Goal: Task Accomplishment & Management: Use online tool/utility

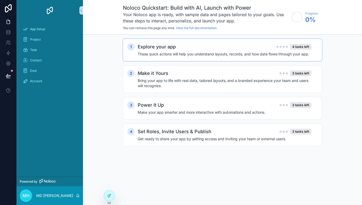
click at [204, 53] on h4 "These quick actions will help you understand layouts, records, and how data flo…" at bounding box center [225, 53] width 174 height 5
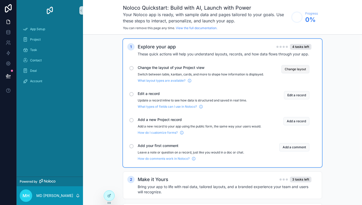
click at [288, 68] on button "Change layout" at bounding box center [296, 69] width 28 height 8
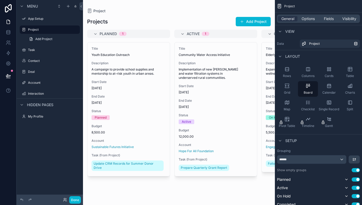
click at [248, 20] on div "scrollable content" at bounding box center [179, 102] width 192 height 205
click at [239, 23] on button "Add Project" at bounding box center [253, 21] width 35 height 9
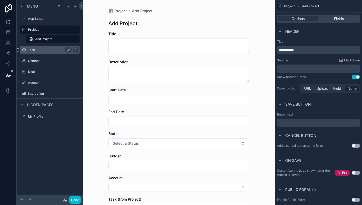
click at [38, 48] on label "Task" at bounding box center [49, 50] width 42 height 4
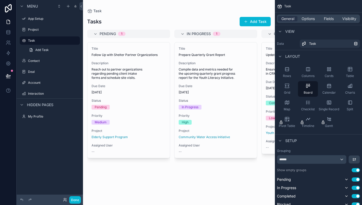
click at [247, 32] on div "scrollable content" at bounding box center [179, 102] width 192 height 205
click at [252, 22] on button "Add Task" at bounding box center [255, 21] width 31 height 9
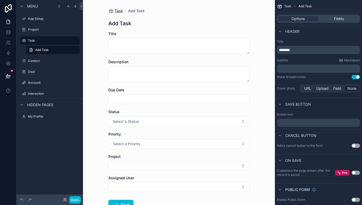
click at [115, 10] on span "Task" at bounding box center [119, 10] width 8 height 5
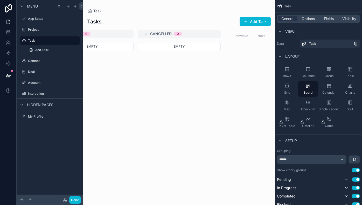
scroll to position [0, 302]
click at [33, 63] on label "Contact" at bounding box center [49, 61] width 42 height 4
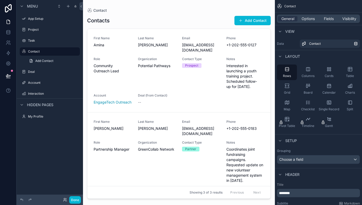
click at [246, 22] on div "scrollable content" at bounding box center [179, 99] width 192 height 198
click at [242, 21] on span "scrollable content" at bounding box center [241, 20] width 4 height 4
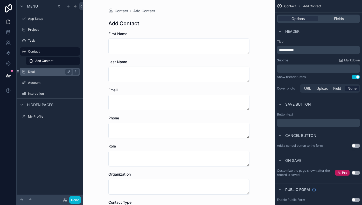
click at [37, 72] on label "Deal" at bounding box center [49, 72] width 42 height 4
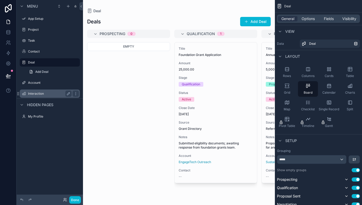
click at [41, 97] on div "Interaction" at bounding box center [50, 93] width 58 height 8
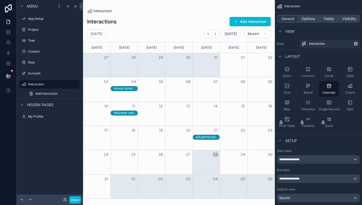
click at [38, 106] on span "Hidden pages" at bounding box center [40, 104] width 26 height 5
click at [24, 104] on div "scrollable content" at bounding box center [22, 105] width 6 height 6
click at [67, 116] on icon "scrollable content" at bounding box center [68, 116] width 4 height 4
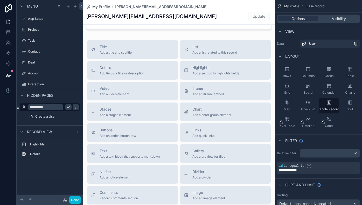
scroll to position [158, 0]
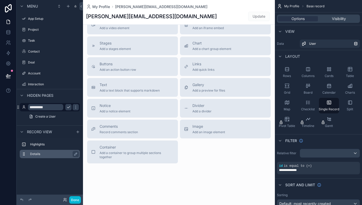
click at [36, 154] on label "Details" at bounding box center [53, 154] width 46 height 4
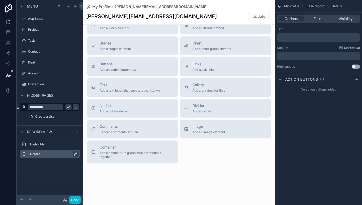
click at [75, 154] on icon "scrollable content" at bounding box center [76, 154] width 4 height 4
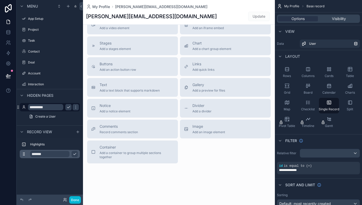
click at [48, 155] on input "*******" at bounding box center [49, 154] width 39 height 6
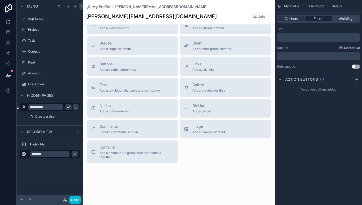
click at [320, 18] on span "Fields" at bounding box center [319, 18] width 10 height 5
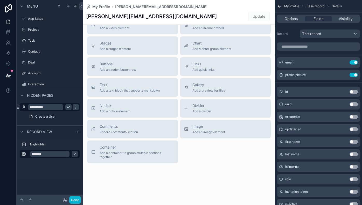
click at [353, 91] on button "Use setting" at bounding box center [354, 92] width 8 height 4
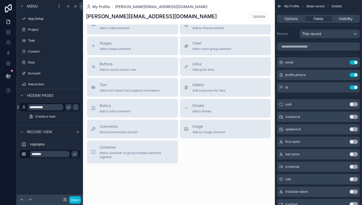
click at [353, 104] on button "Use setting" at bounding box center [354, 104] width 8 height 4
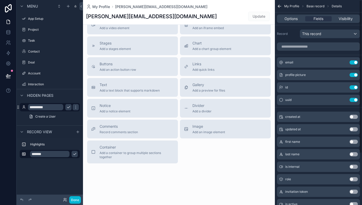
click at [354, 117] on button "Use setting" at bounding box center [354, 117] width 8 height 4
click at [352, 135] on div "updated at Use setting first name Use setting last name Use setting is internal…" at bounding box center [318, 190] width 87 height 137
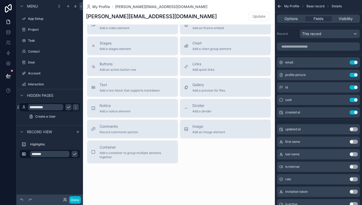
click at [353, 129] on button "Use setting" at bounding box center [354, 129] width 8 height 4
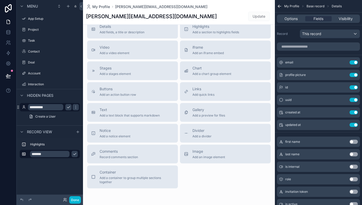
click at [354, 142] on button "Use setting" at bounding box center [354, 141] width 8 height 4
click at [353, 156] on button "Use setting" at bounding box center [354, 154] width 8 height 4
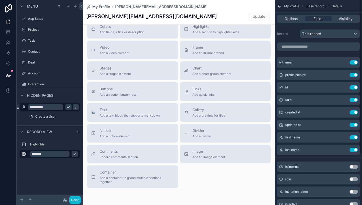
click at [353, 166] on button "Use setting" at bounding box center [354, 166] width 8 height 4
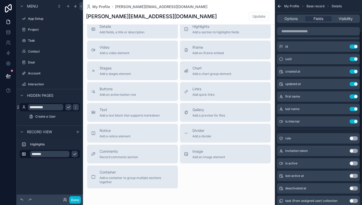
scroll to position [41, 0]
click at [355, 137] on button "Use setting" at bounding box center [354, 138] width 8 height 4
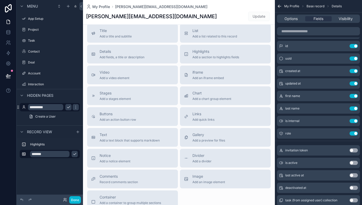
click at [354, 150] on button "Use setting" at bounding box center [354, 150] width 8 height 4
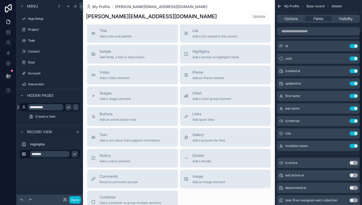
click at [354, 164] on button "Use setting" at bounding box center [354, 162] width 8 height 4
click at [352, 173] on button "Use setting" at bounding box center [354, 175] width 8 height 4
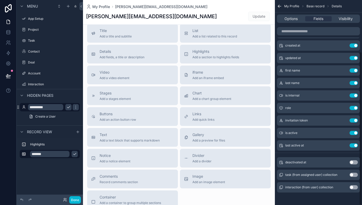
scroll to position [69, 0]
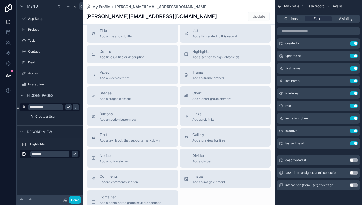
click at [353, 162] on div "deactivated at Use setting" at bounding box center [318, 160] width 83 height 10
click at [353, 160] on button "Use setting" at bounding box center [354, 160] width 8 height 4
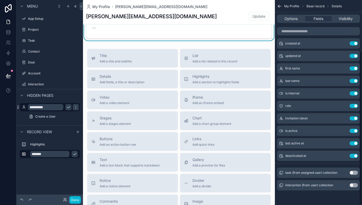
click at [353, 173] on button "Use setting" at bounding box center [354, 172] width 8 height 4
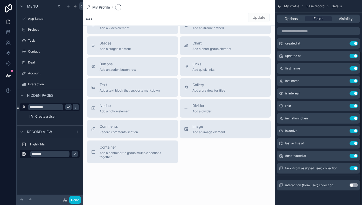
scroll to position [158, 0]
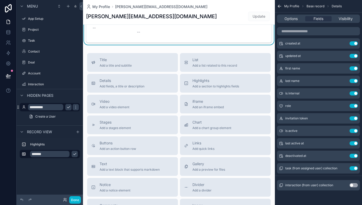
click at [352, 185] on button "Use setting" at bounding box center [354, 185] width 8 height 4
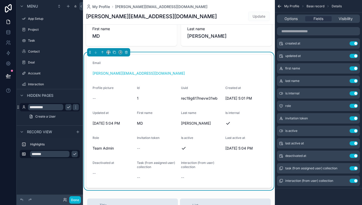
scroll to position [0, 0]
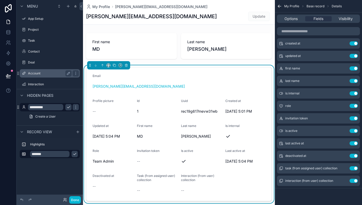
click at [40, 72] on label "Account" at bounding box center [49, 73] width 42 height 4
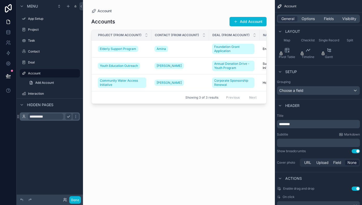
click at [237, 22] on div "scrollable content" at bounding box center [179, 99] width 192 height 198
click at [235, 20] on span "scrollable content" at bounding box center [236, 21] width 4 height 4
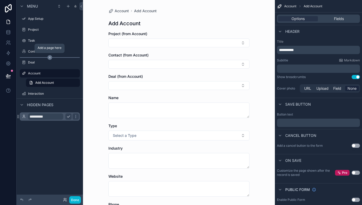
click at [50, 56] on icon "scrollable content" at bounding box center [50, 57] width 5 height 5
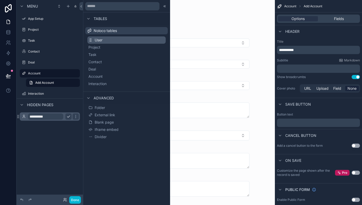
click at [94, 40] on button "User" at bounding box center [127, 39] width 78 height 7
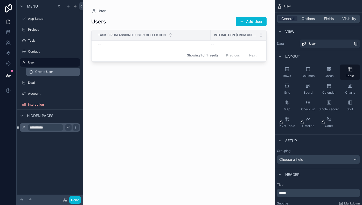
click at [41, 71] on span "Create User" at bounding box center [44, 72] width 18 height 4
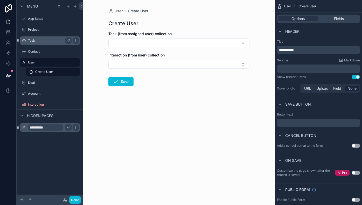
click at [37, 42] on label "Task" at bounding box center [49, 40] width 42 height 4
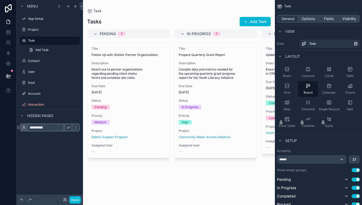
click at [93, 31] on div "scrollable content" at bounding box center [179, 102] width 192 height 205
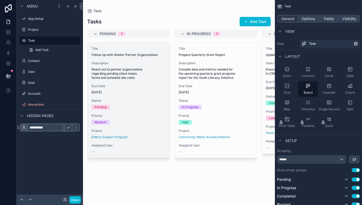
click at [113, 118] on div "Priority Medium" at bounding box center [129, 118] width 74 height 11
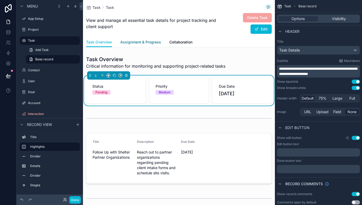
click at [131, 43] on span "Assignment & Progress" at bounding box center [140, 41] width 41 height 5
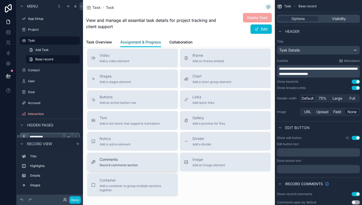
scroll to position [167, 0]
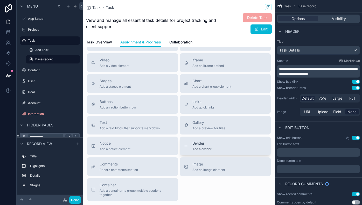
click at [197, 146] on div "Divider Add a divider" at bounding box center [202, 145] width 19 height 10
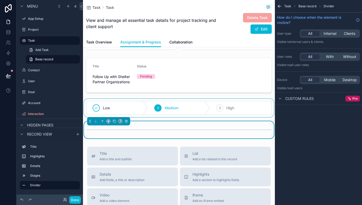
scroll to position [53, 0]
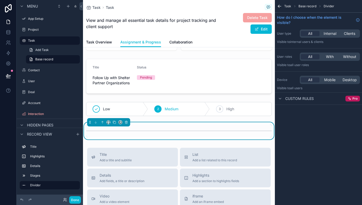
click at [106, 134] on div "scrollable content" at bounding box center [179, 130] width 186 height 13
click at [139, 124] on div "scrollable content" at bounding box center [179, 130] width 192 height 17
click at [102, 123] on icon "scrollable content" at bounding box center [103, 122] width 4 height 4
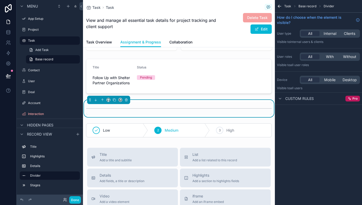
click at [112, 112] on div "scrollable content" at bounding box center [179, 108] width 186 height 13
click at [349, 36] on span "Clients" at bounding box center [349, 33] width 11 height 5
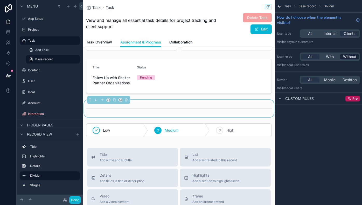
click at [346, 56] on span "Without" at bounding box center [350, 56] width 13 height 5
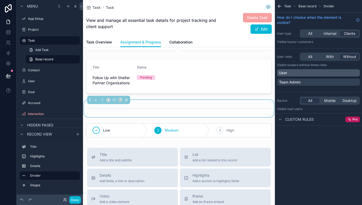
click at [304, 73] on div "User" at bounding box center [318, 72] width 79 height 5
click at [327, 100] on span "Mobile" at bounding box center [330, 100] width 11 height 5
click at [315, 147] on div "Task Base record Divider How do I choose when the element is visible? User type…" at bounding box center [318, 102] width 87 height 205
click at [284, 117] on div "Custom rules" at bounding box center [295, 119] width 37 height 6
click at [280, 7] on icon "scrollable content" at bounding box center [279, 6] width 5 height 5
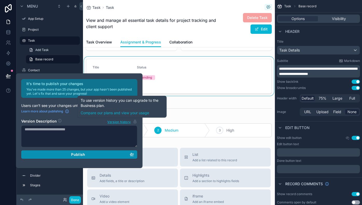
drag, startPoint x: 96, startPoint y: 154, endPoint x: 132, endPoint y: 64, distance: 97.8
click at [131, 65] on div "**********" at bounding box center [181, 102] width 362 height 205
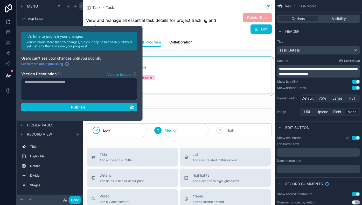
click at [164, 93] on div "scrollable content" at bounding box center [179, 76] width 192 height 39
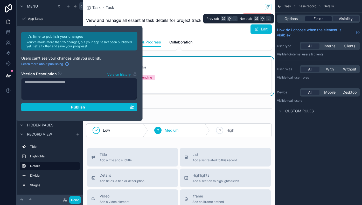
click at [315, 20] on span "Fields" at bounding box center [319, 18] width 10 height 5
